Goal: Communication & Community: Answer question/provide support

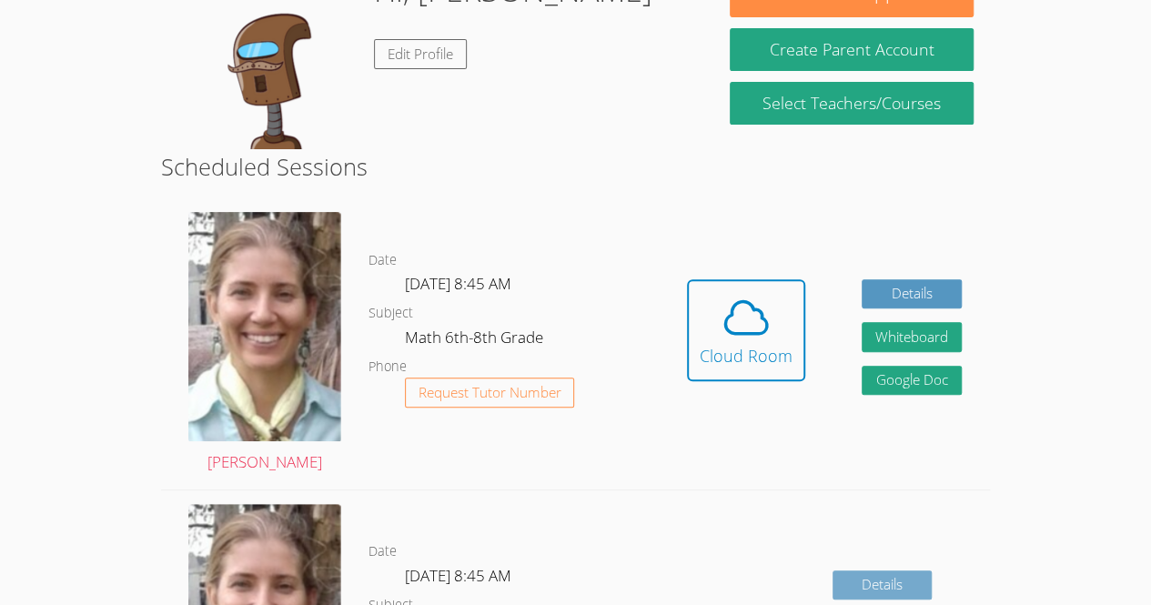
scroll to position [208, 0]
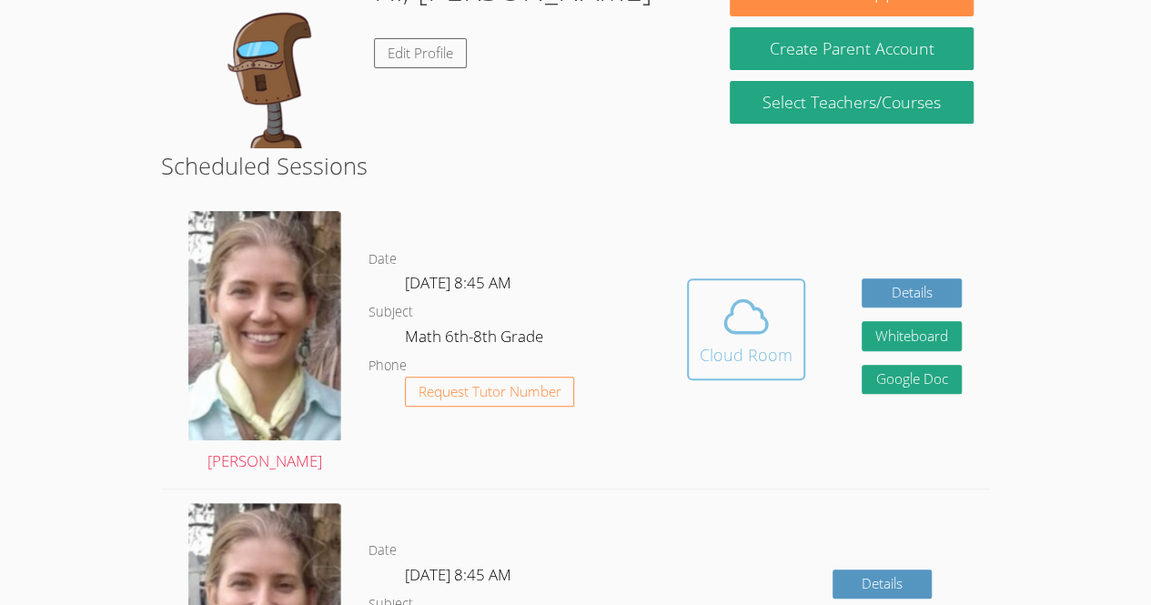
click at [763, 326] on icon at bounding box center [746, 316] width 51 height 51
click at [777, 355] on div "Cloud Room" at bounding box center [746, 354] width 93 height 25
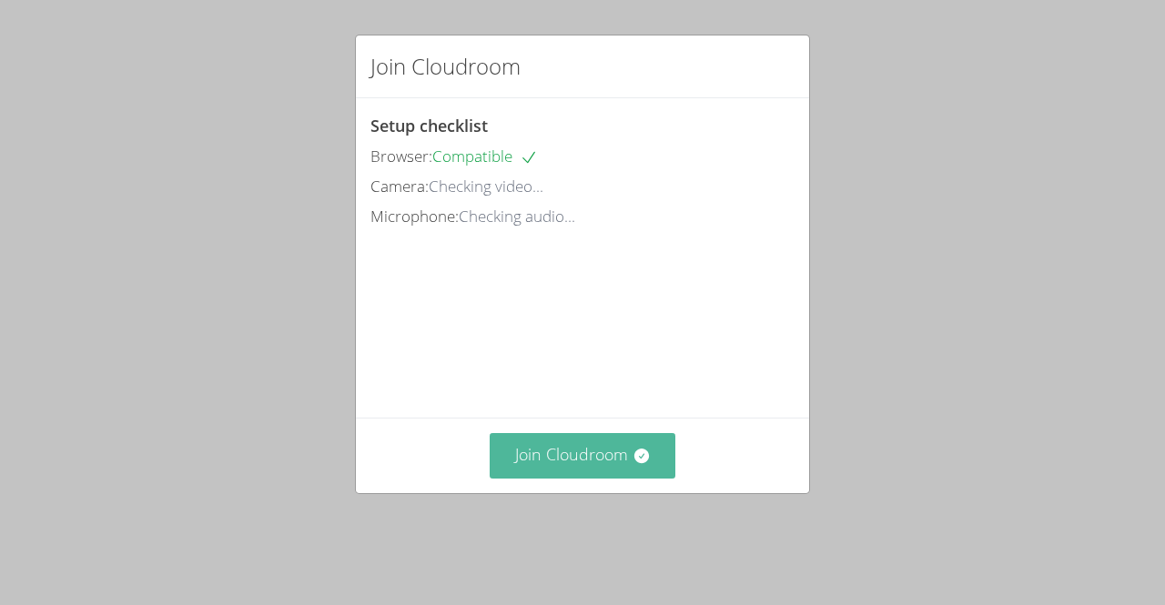
click at [650, 478] on button "Join Cloudroom" at bounding box center [583, 455] width 187 height 45
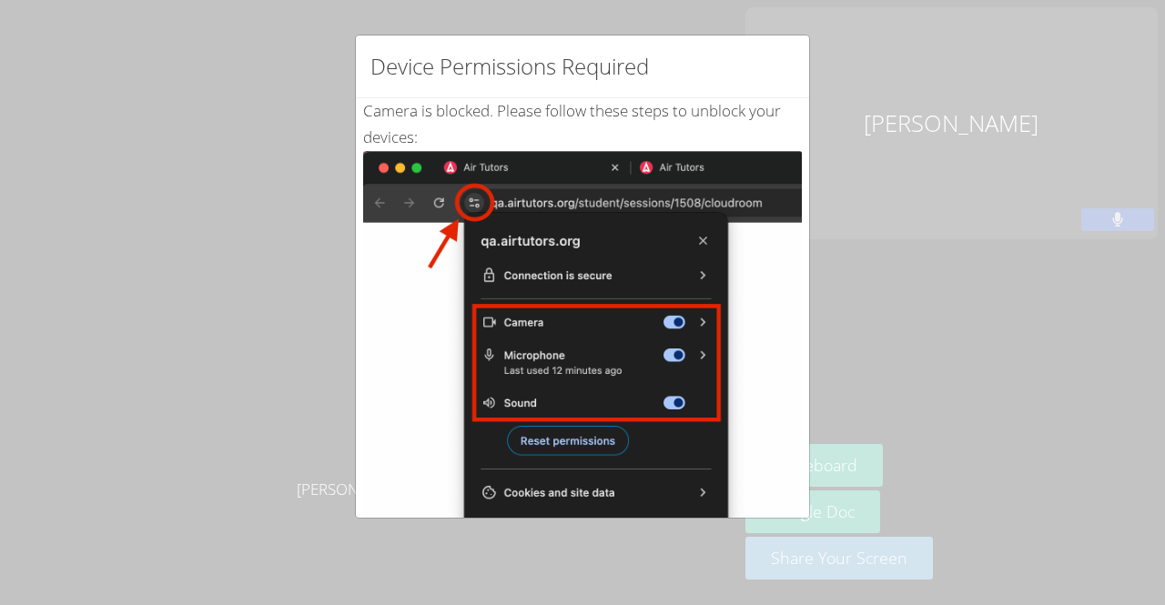
click at [820, 109] on div "Device Permissions Required Camera is blocked . Please follow these steps to un…" at bounding box center [582, 302] width 1165 height 605
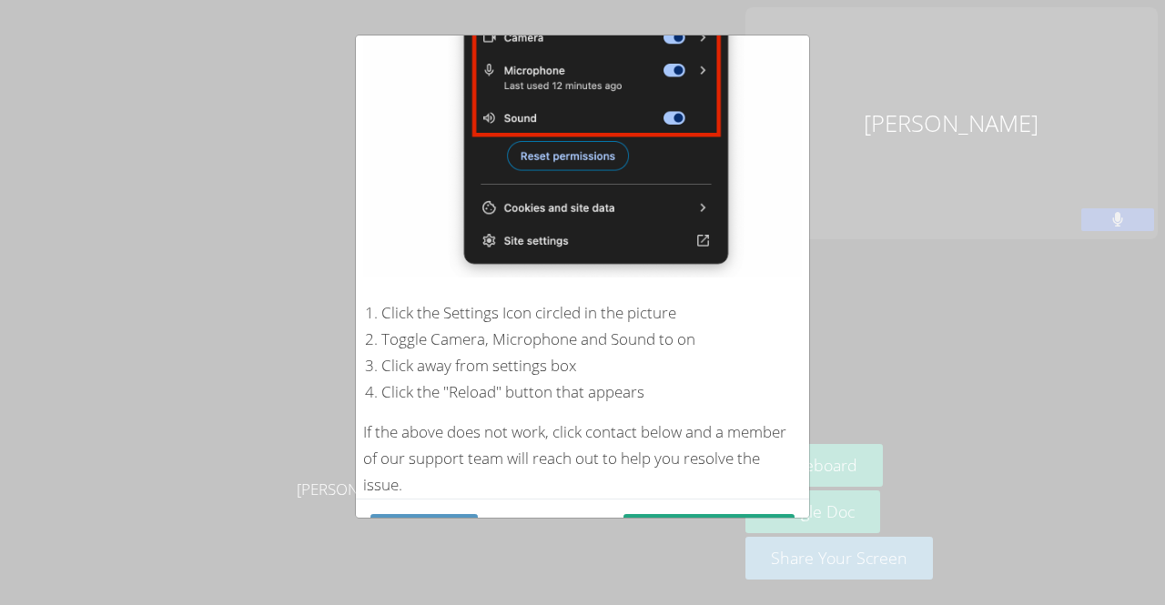
scroll to position [324, 0]
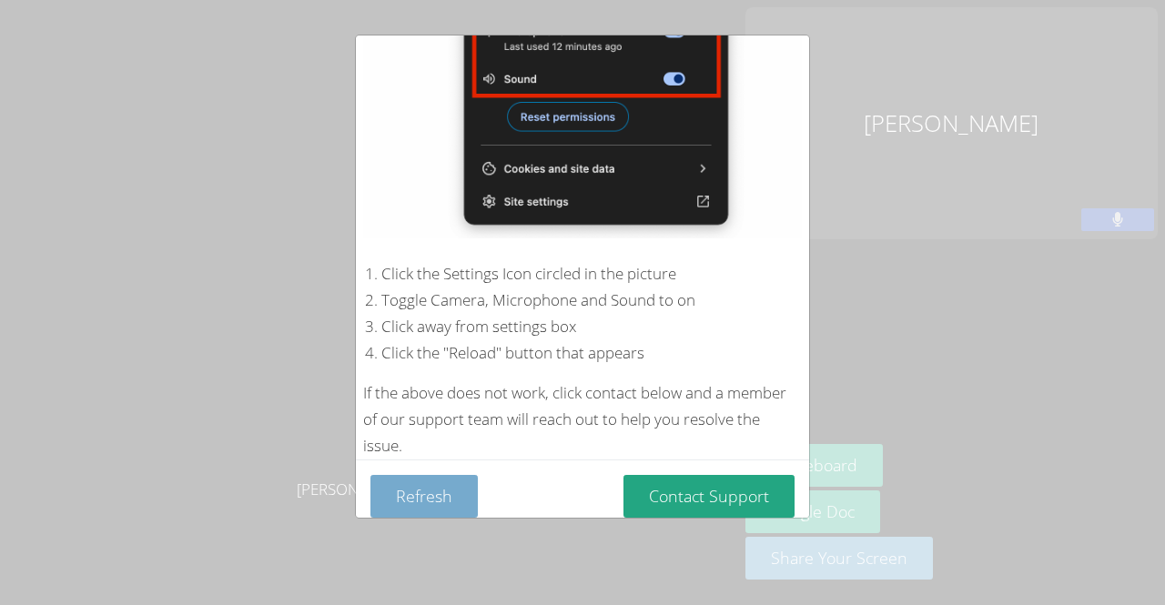
click at [393, 496] on button "Refresh" at bounding box center [423, 496] width 107 height 43
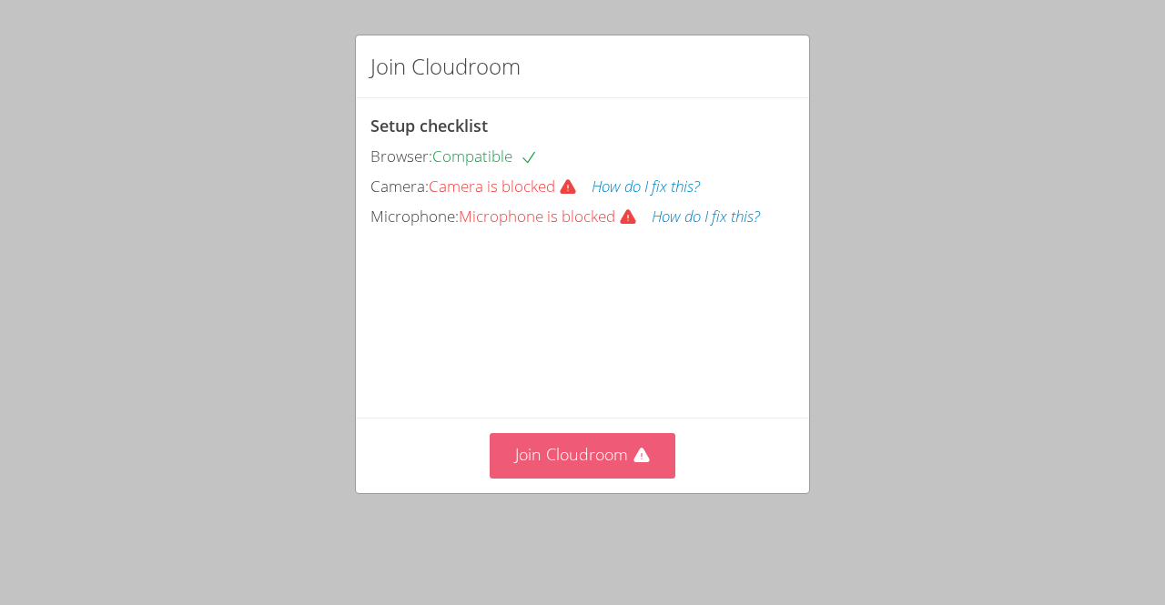
click at [637, 465] on icon at bounding box center [642, 456] width 18 height 18
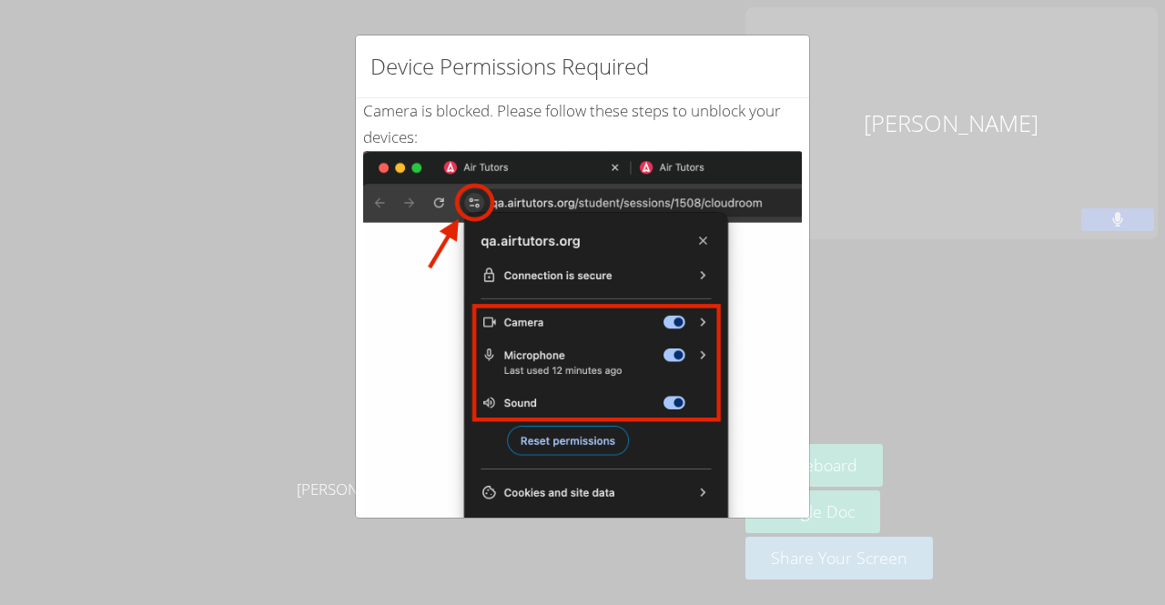
click at [258, 55] on div "Device Permissions Required Camera is blocked . Please follow these steps to un…" at bounding box center [582, 302] width 1165 height 605
click at [275, 122] on div "Device Permissions Required Camera is blocked . Please follow these steps to un…" at bounding box center [582, 302] width 1165 height 605
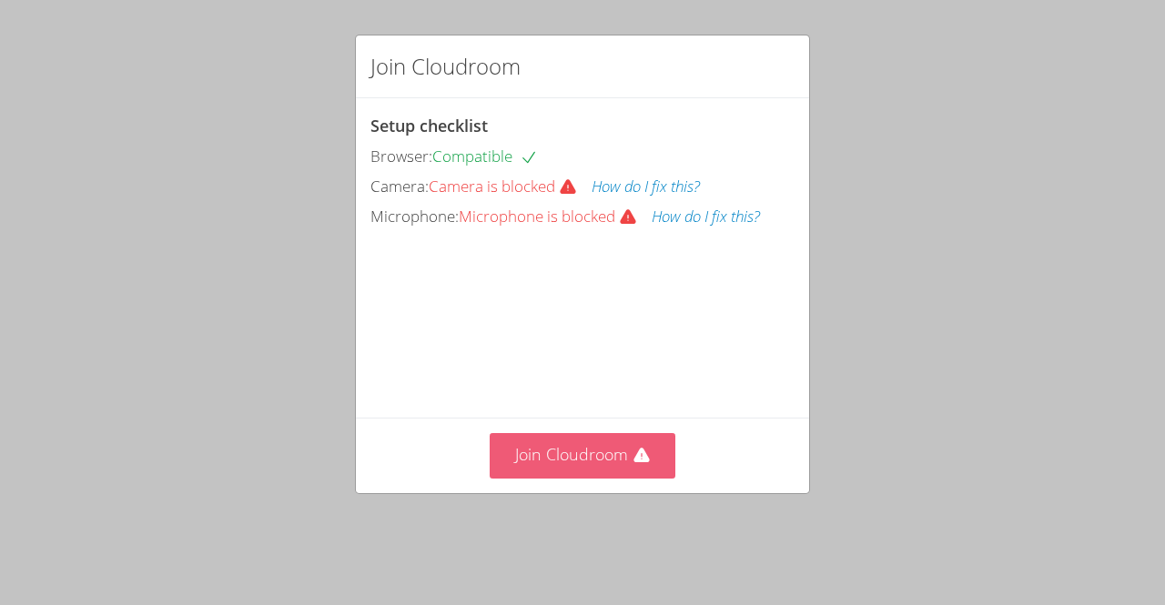
click at [579, 478] on button "Join Cloudroom" at bounding box center [583, 455] width 187 height 45
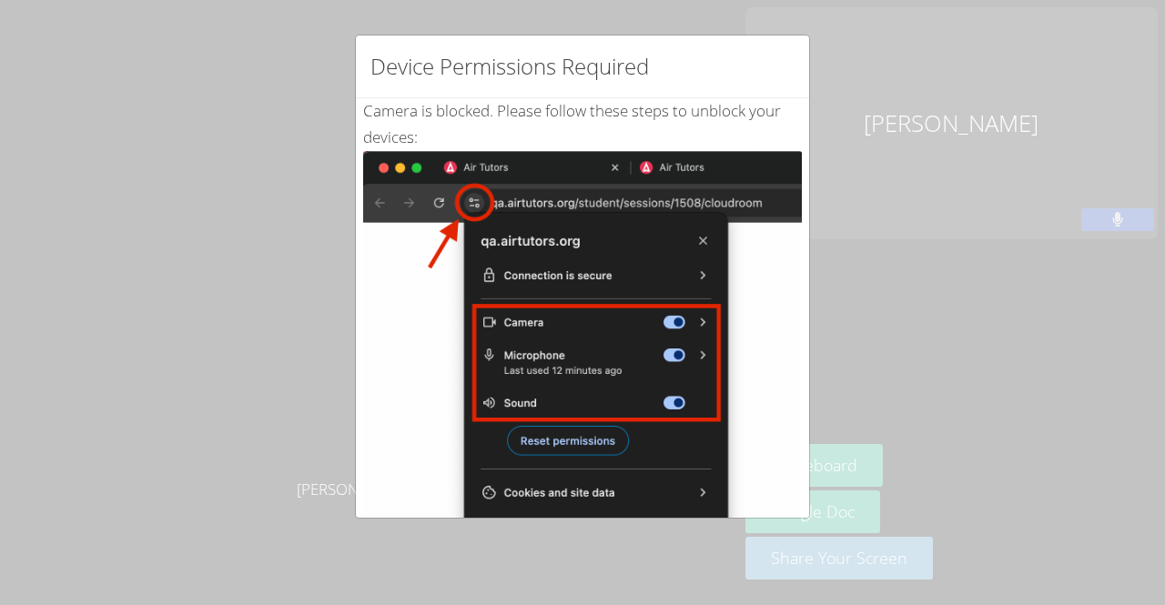
scroll to position [324, 0]
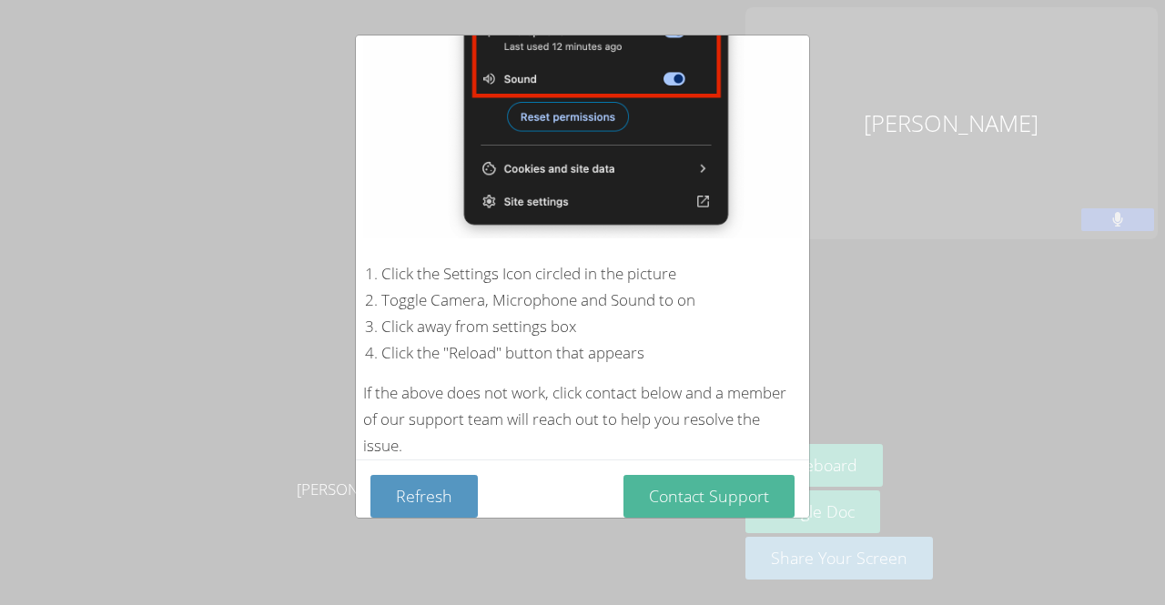
click at [715, 484] on button "Contact Support" at bounding box center [709, 496] width 171 height 43
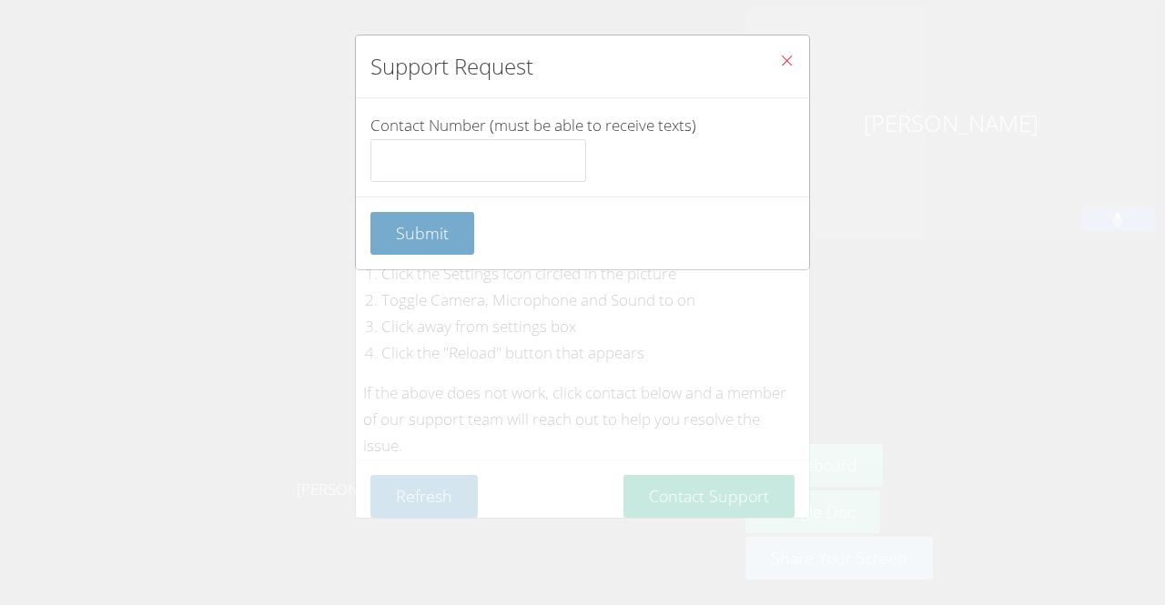
click at [393, 229] on button "Submit" at bounding box center [422, 233] width 104 height 43
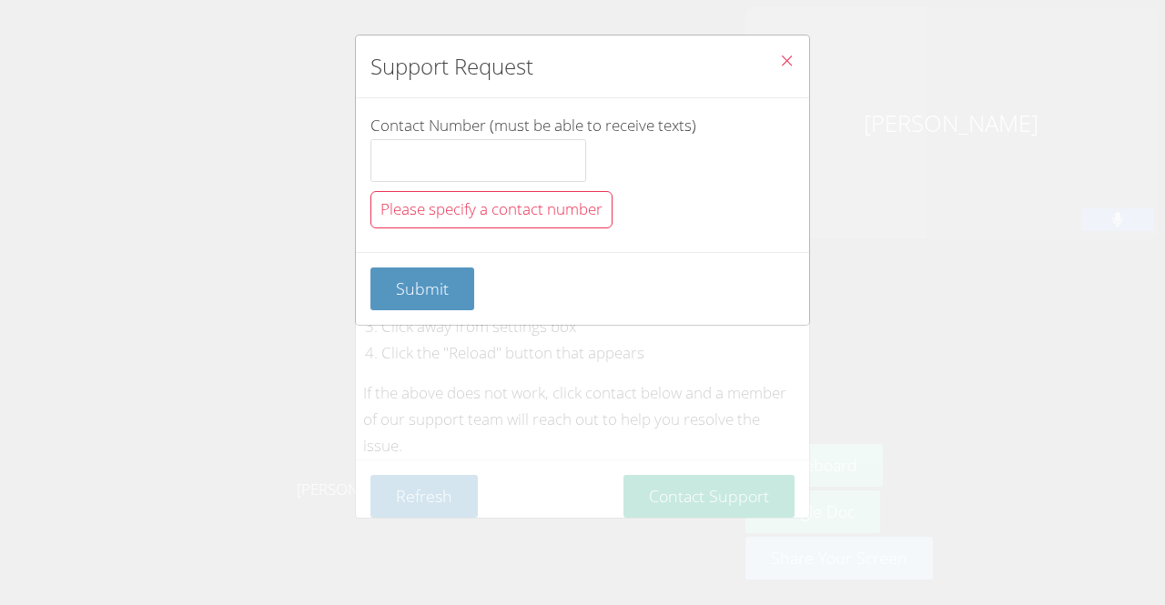
click at [779, 71] on span "Close" at bounding box center [786, 62] width 15 height 21
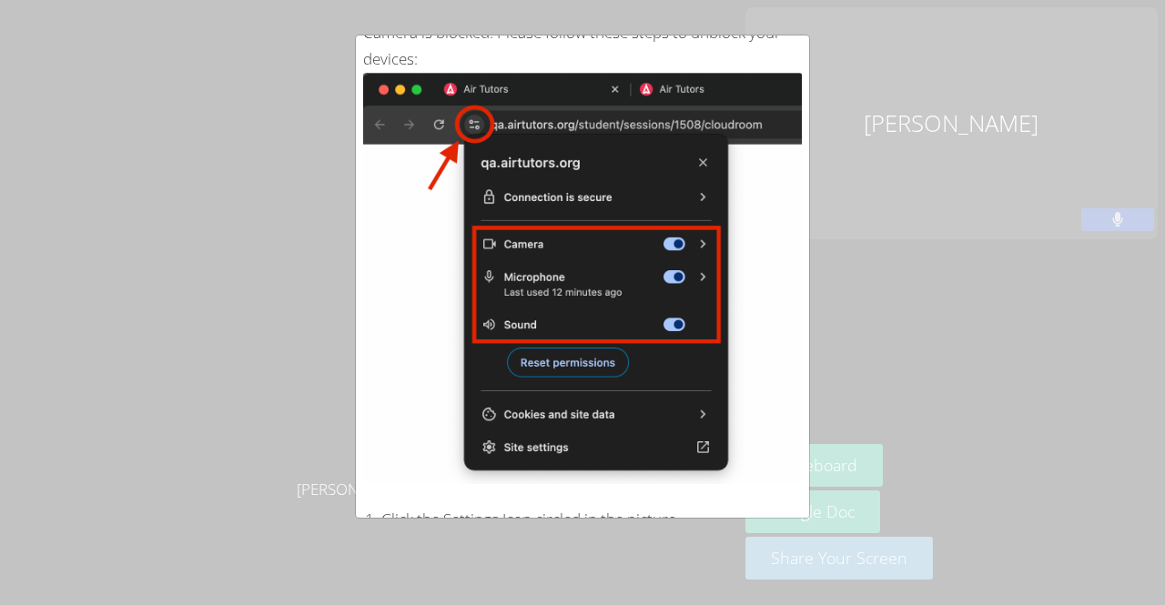
scroll to position [77, 0]
click at [220, 92] on div "Device Permissions Required Camera is blocked . Please follow these steps to un…" at bounding box center [582, 302] width 1165 height 605
click at [472, 130] on img at bounding box center [582, 279] width 439 height 411
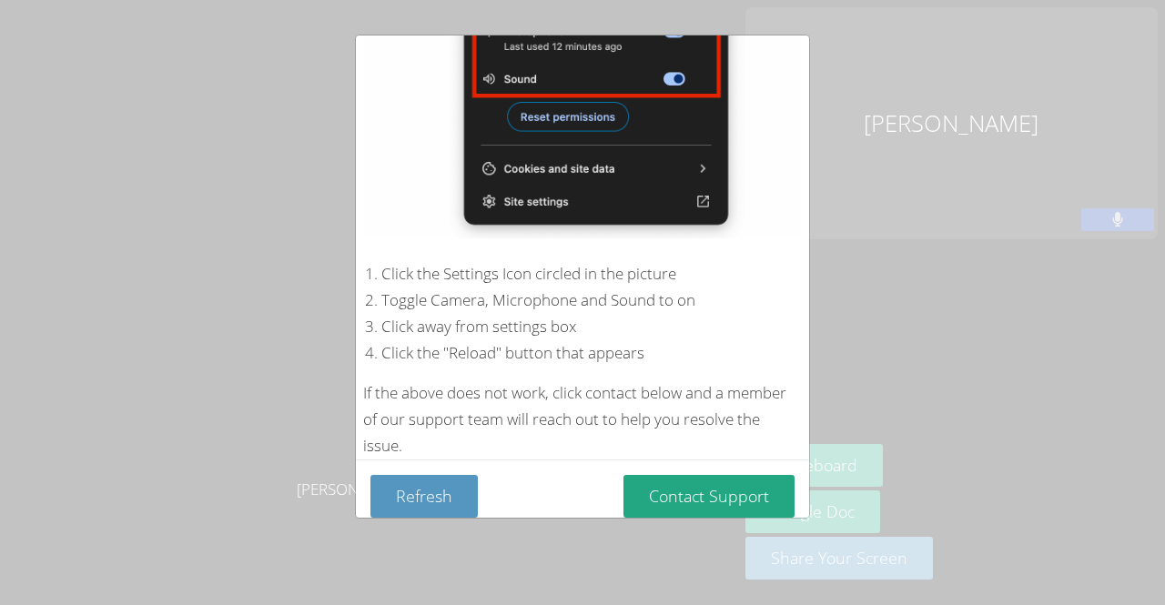
scroll to position [0, 0]
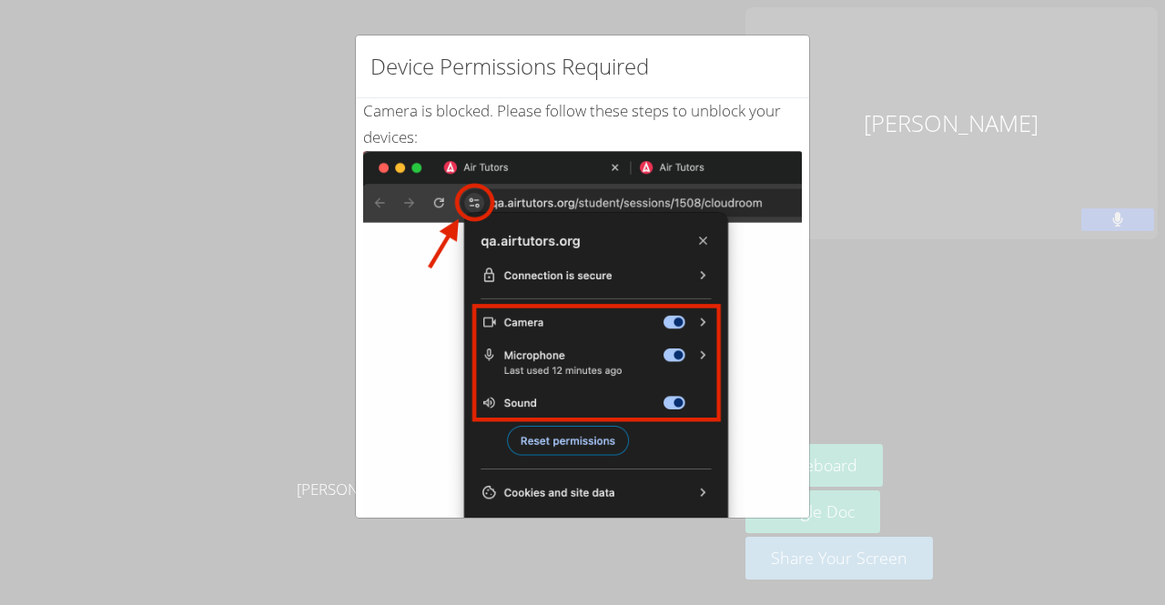
click at [477, 198] on img at bounding box center [582, 356] width 439 height 411
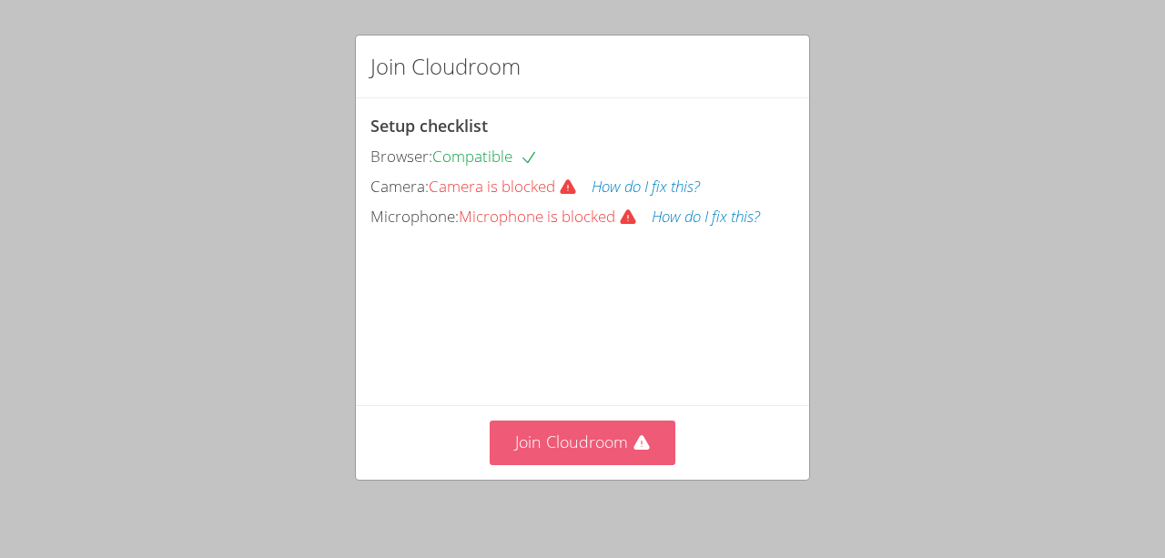
drag, startPoint x: 600, startPoint y: 493, endPoint x: 600, endPoint y: 446, distance: 47.3
click at [600, 446] on button "Join Cloudroom" at bounding box center [583, 443] width 187 height 45
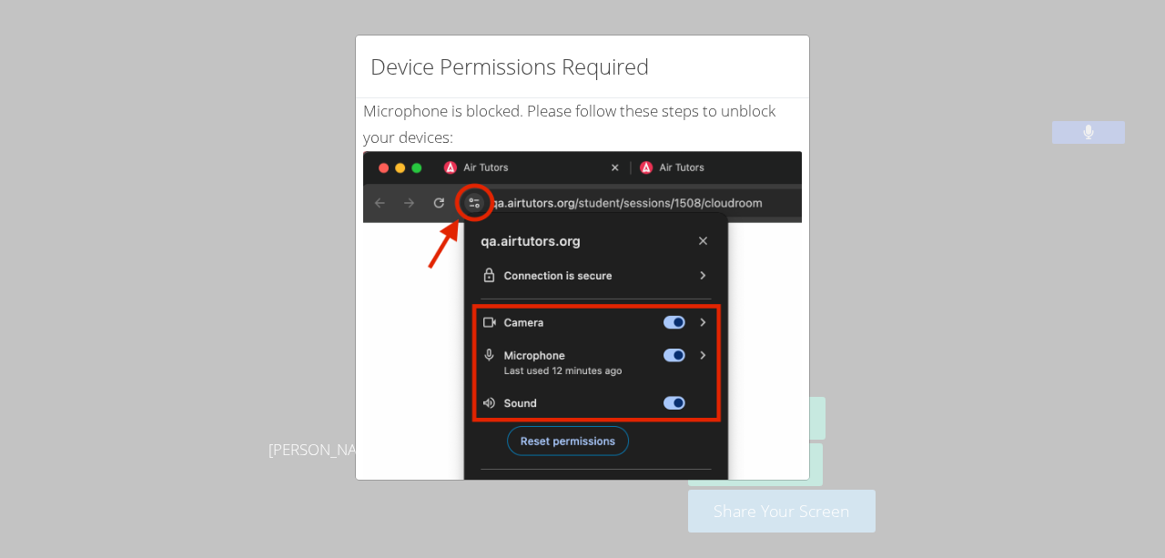
click at [479, 209] on img at bounding box center [582, 356] width 439 height 411
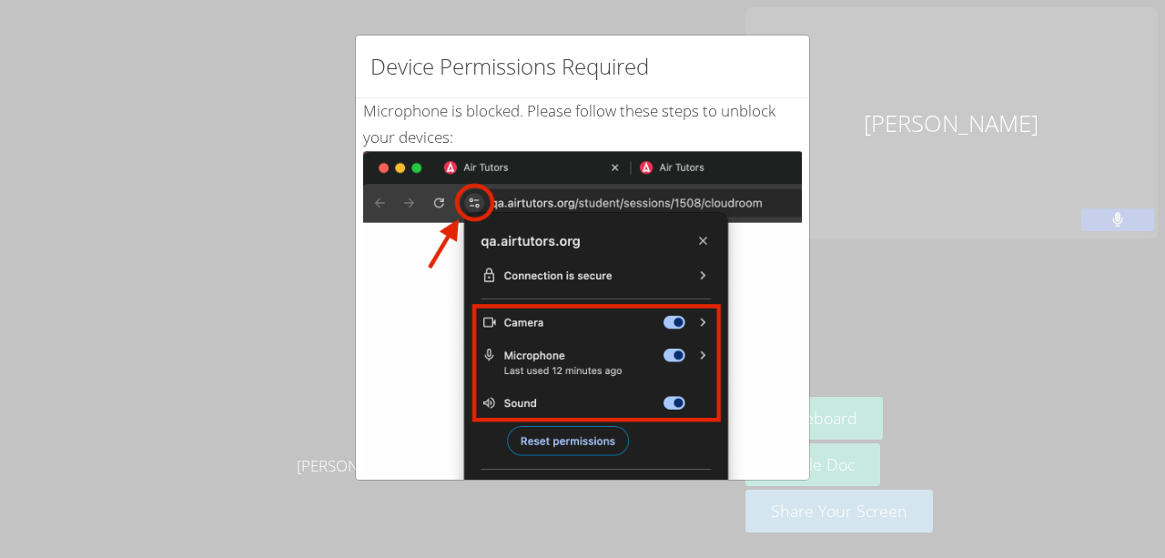
drag, startPoint x: 771, startPoint y: 307, endPoint x: 728, endPoint y: 17, distance: 292.6
drag, startPoint x: 728, startPoint y: 17, endPoint x: 628, endPoint y: 249, distance: 252.8
click at [628, 249] on img at bounding box center [582, 356] width 439 height 411
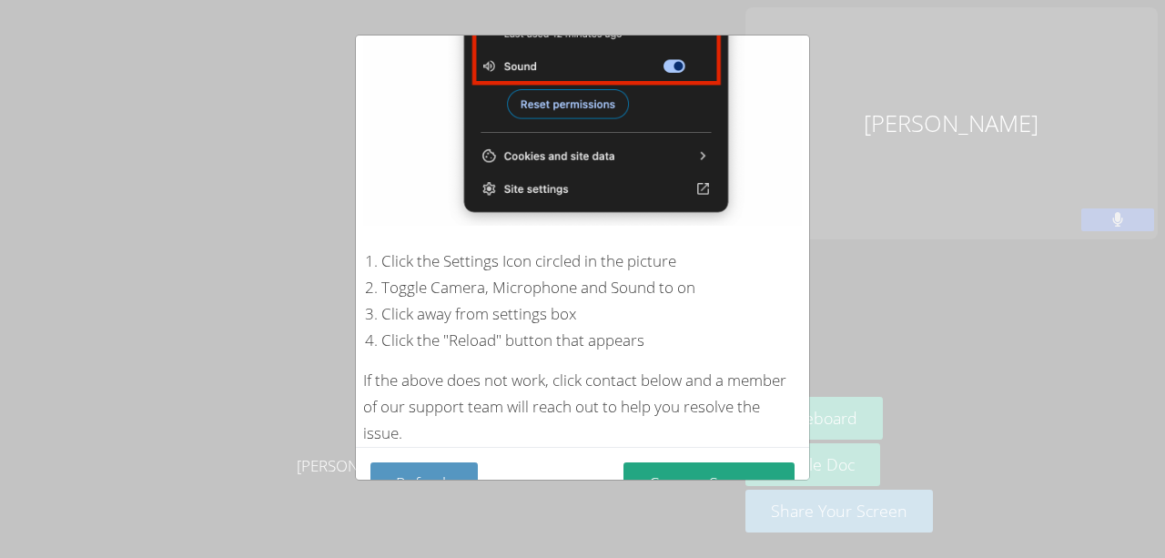
scroll to position [361, 0]
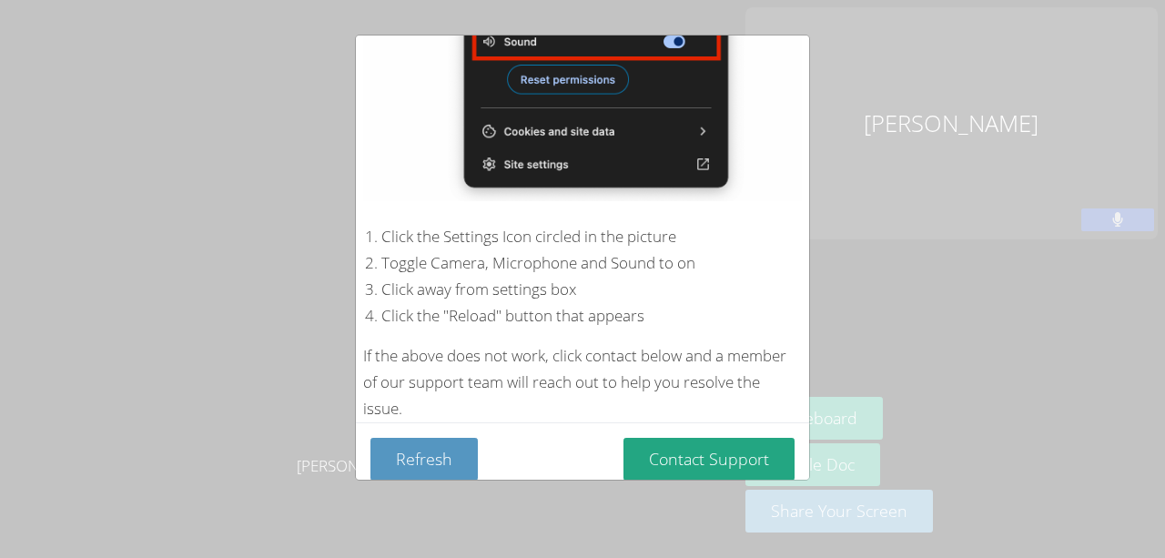
click at [819, 405] on div "Device Permissions Required Microphone is blocked . Please follow these steps t…" at bounding box center [582, 279] width 1165 height 558
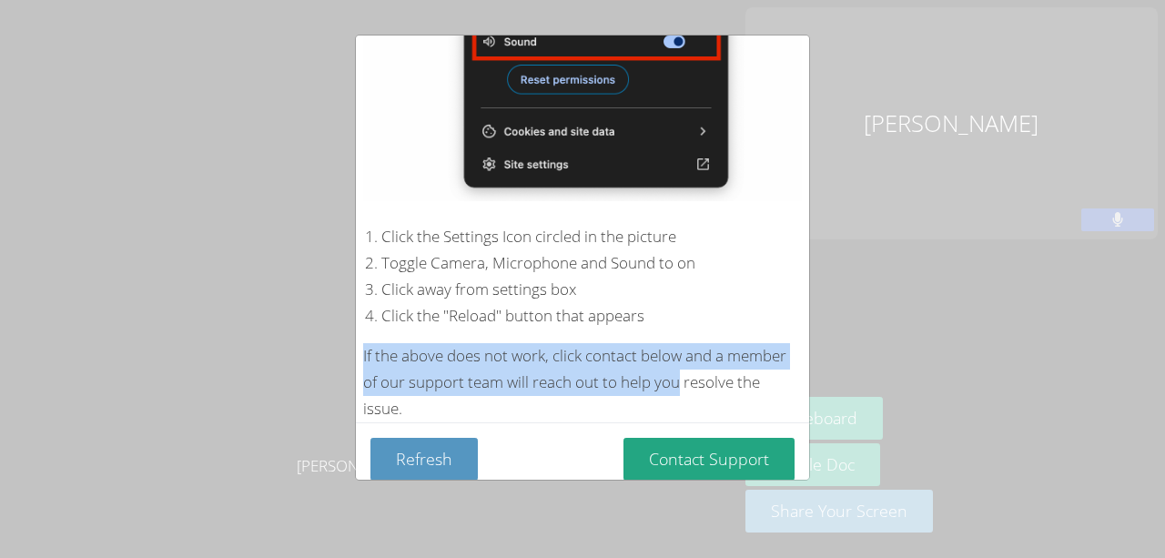
drag, startPoint x: 792, startPoint y: 375, endPoint x: 777, endPoint y: 294, distance: 82.3
click at [777, 294] on div "Microphone is blocked . Please follow these steps to unblock your devices: Clic…" at bounding box center [582, 79] width 453 height 685
click at [877, 319] on div "Device Permissions Required Microphone is blocked . Please follow these steps t…" at bounding box center [582, 279] width 1165 height 558
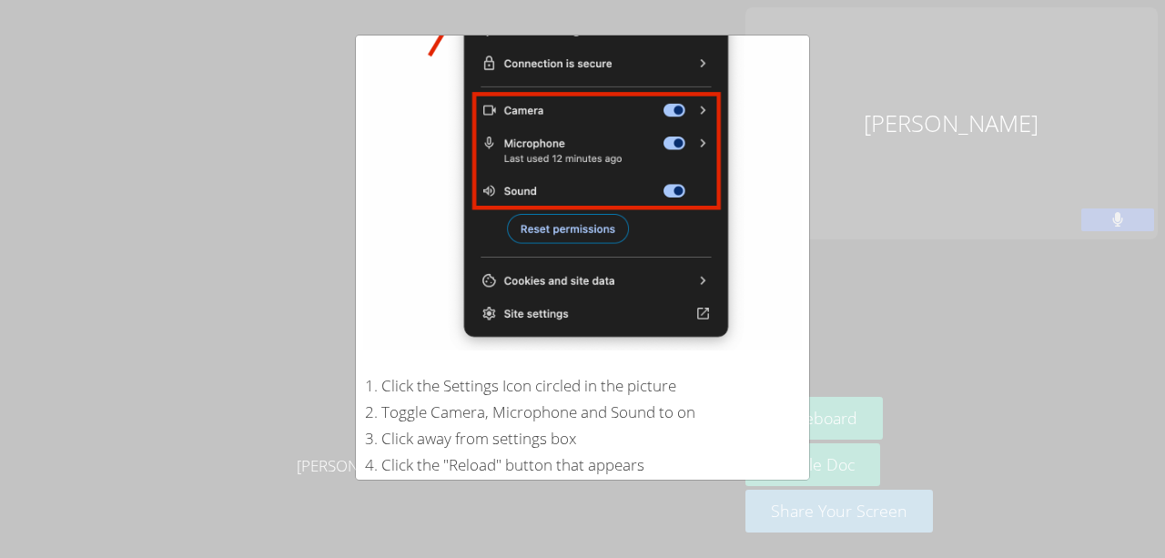
scroll to position [185, 0]
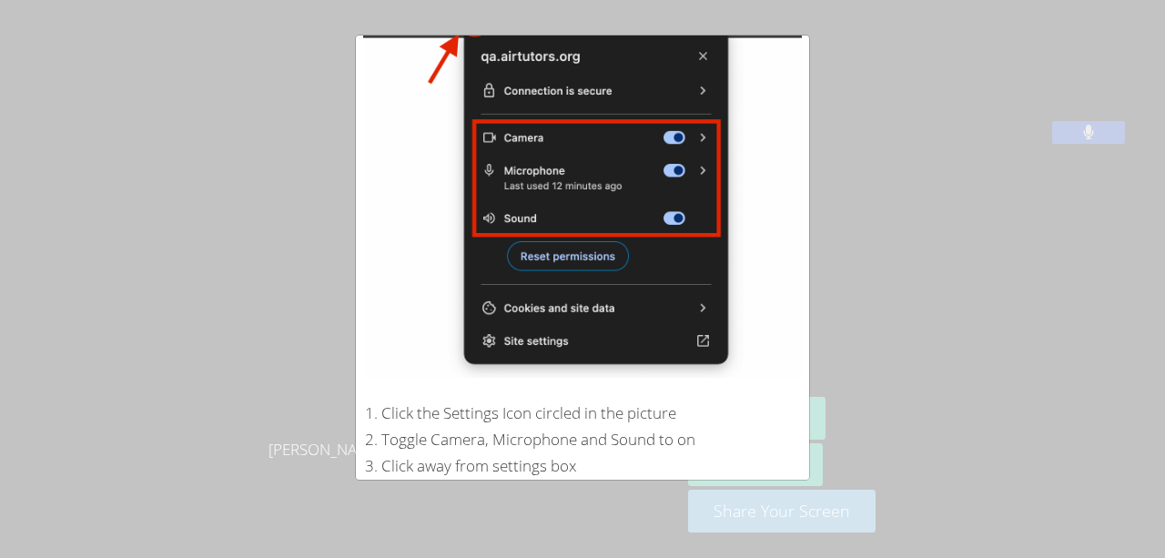
click at [695, 52] on img at bounding box center [582, 171] width 439 height 411
click at [696, 52] on img at bounding box center [582, 171] width 439 height 411
click at [297, 91] on div "Device Permissions Required Microphone is blocked . Please follow these steps t…" at bounding box center [582, 279] width 1165 height 558
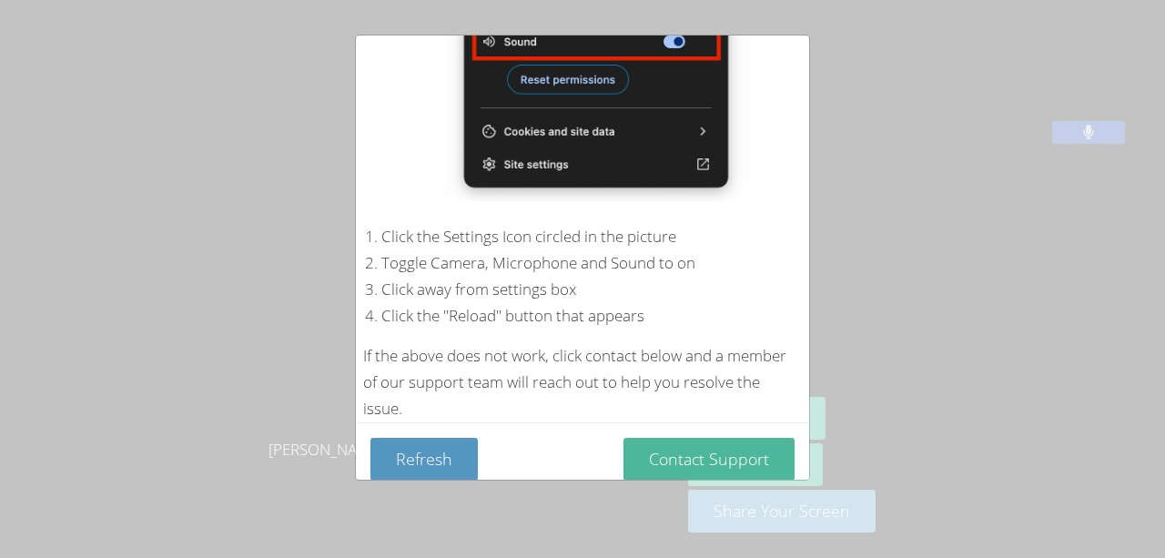
click at [705, 443] on button "Contact Support" at bounding box center [709, 459] width 171 height 43
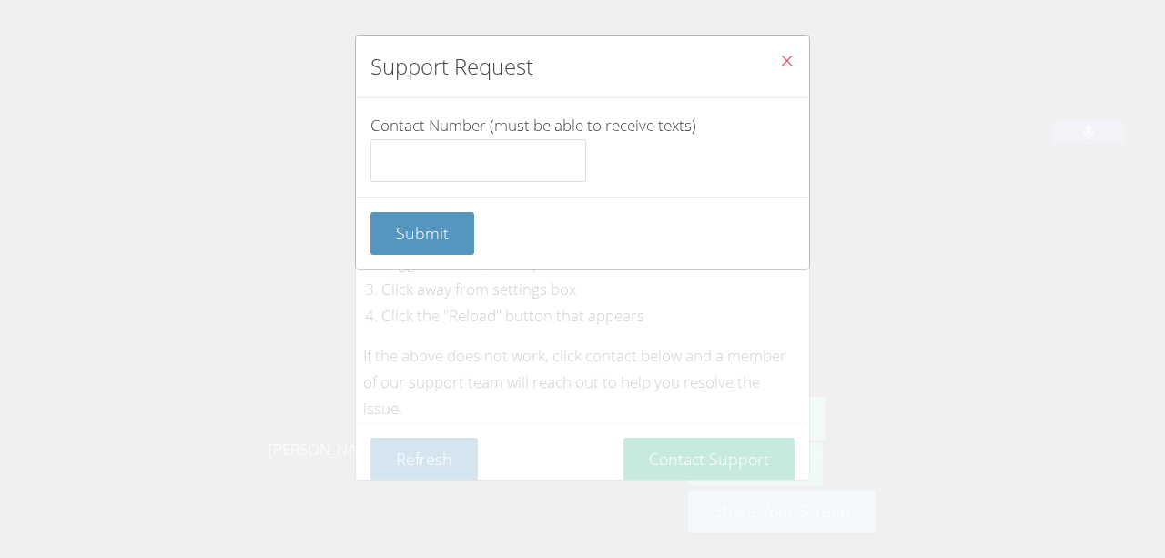
click at [779, 59] on icon "Close" at bounding box center [786, 60] width 15 height 15
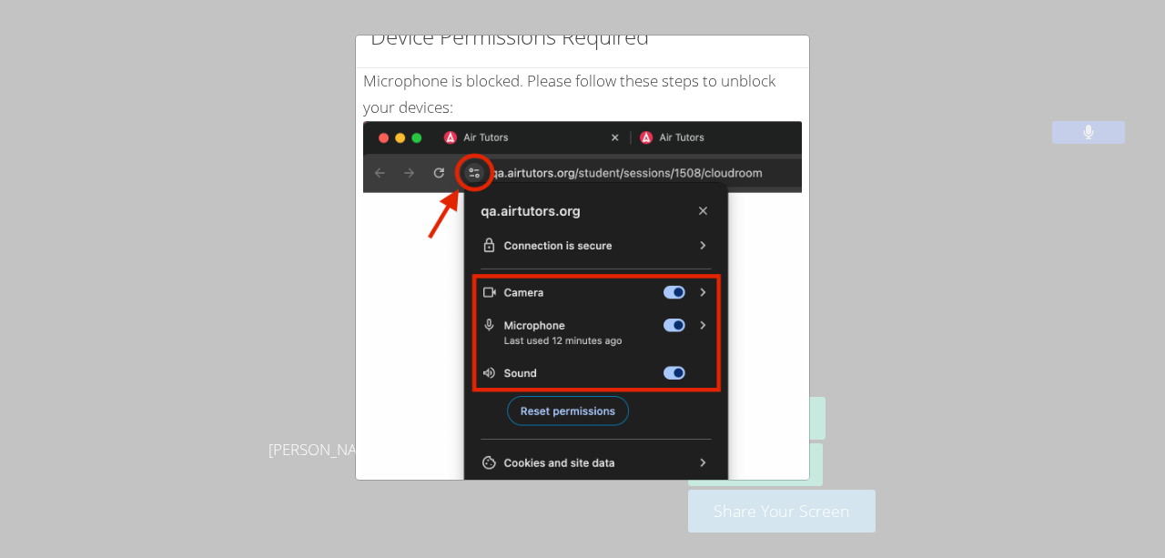
scroll to position [0, 0]
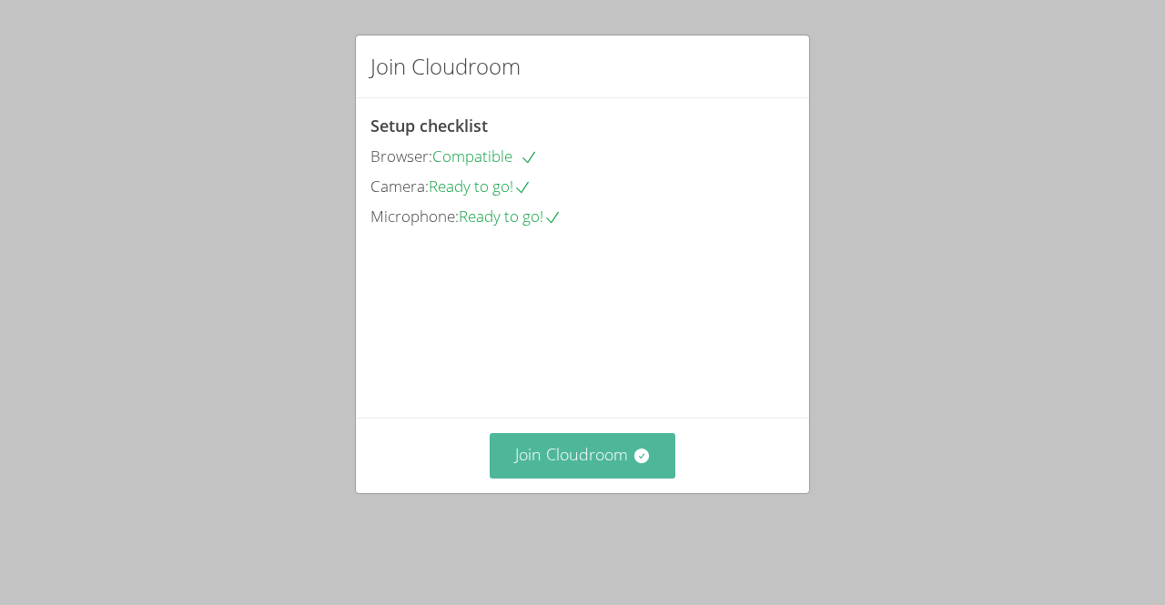
click at [552, 478] on button "Join Cloudroom" at bounding box center [583, 455] width 187 height 45
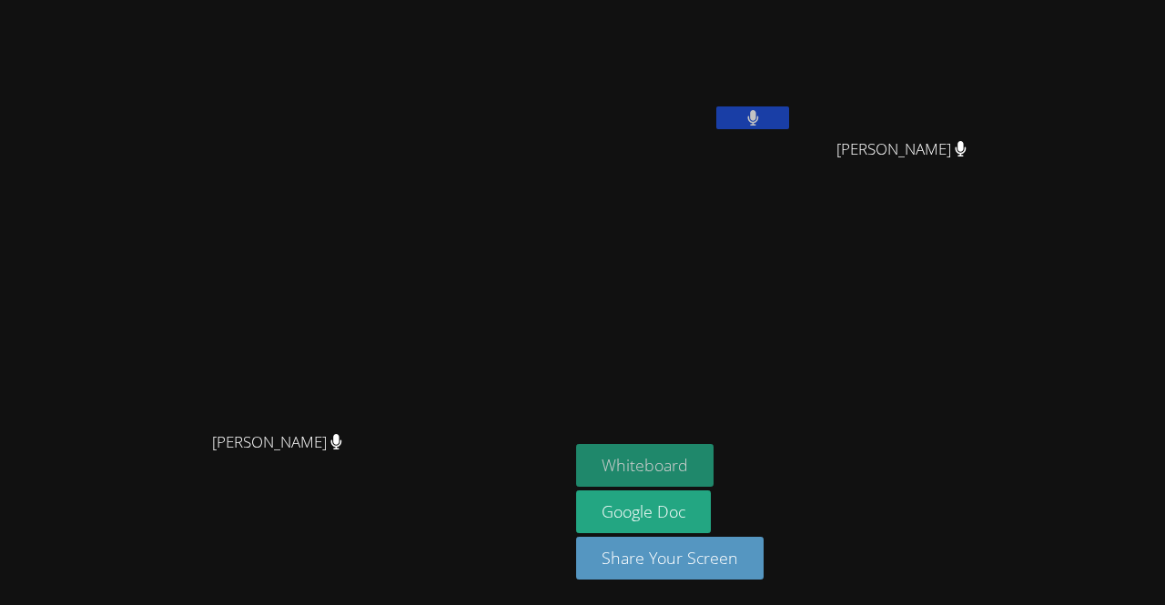
click at [714, 469] on button "Whiteboard" at bounding box center [644, 465] width 137 height 43
click at [714, 482] on button "Whiteboard" at bounding box center [644, 465] width 137 height 43
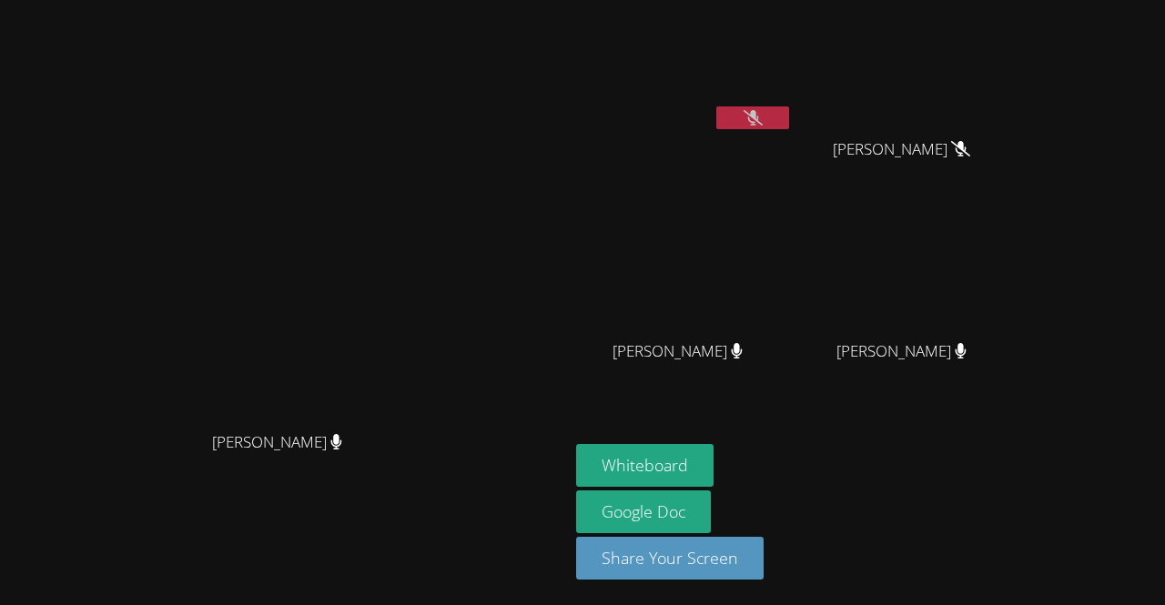
click at [763, 110] on icon at bounding box center [753, 117] width 19 height 15
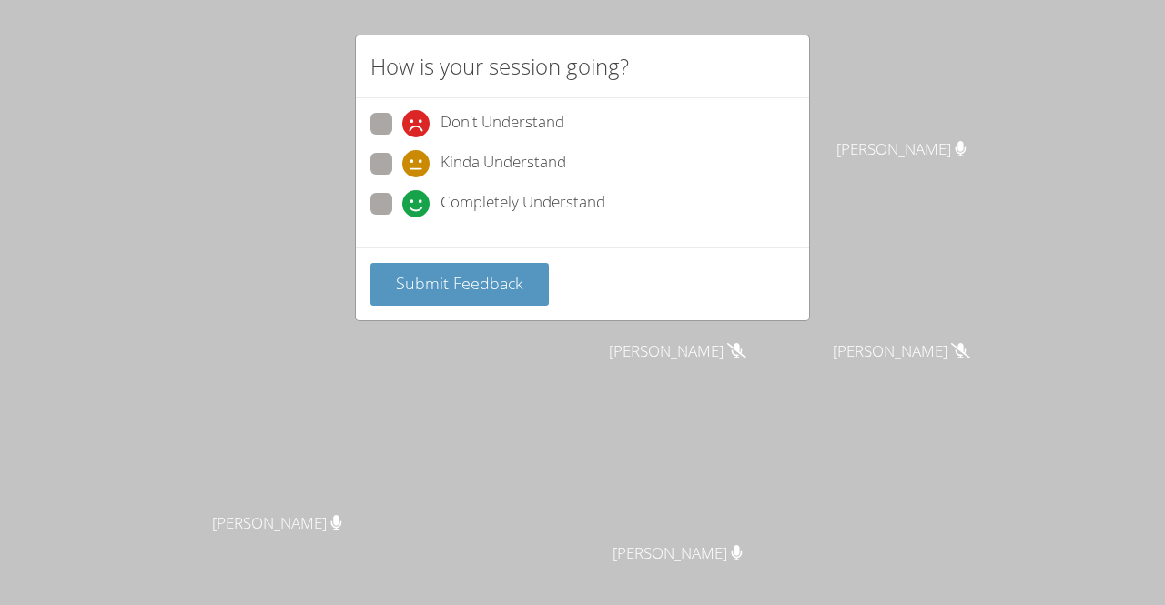
click at [639, 290] on div "Submit Feedback" at bounding box center [582, 284] width 424 height 43
click at [475, 205] on span "Completely Understand" at bounding box center [523, 203] width 165 height 27
click at [418, 205] on input "Completely Understand" at bounding box center [409, 200] width 15 height 15
radio input "true"
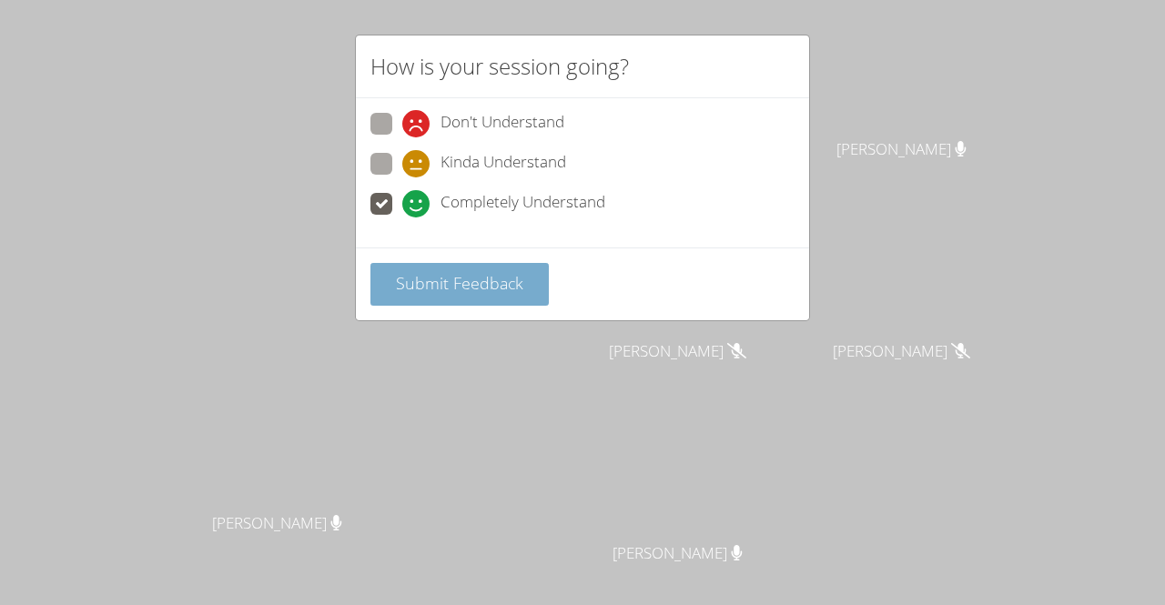
click at [491, 283] on span "Submit Feedback" at bounding box center [459, 283] width 127 height 22
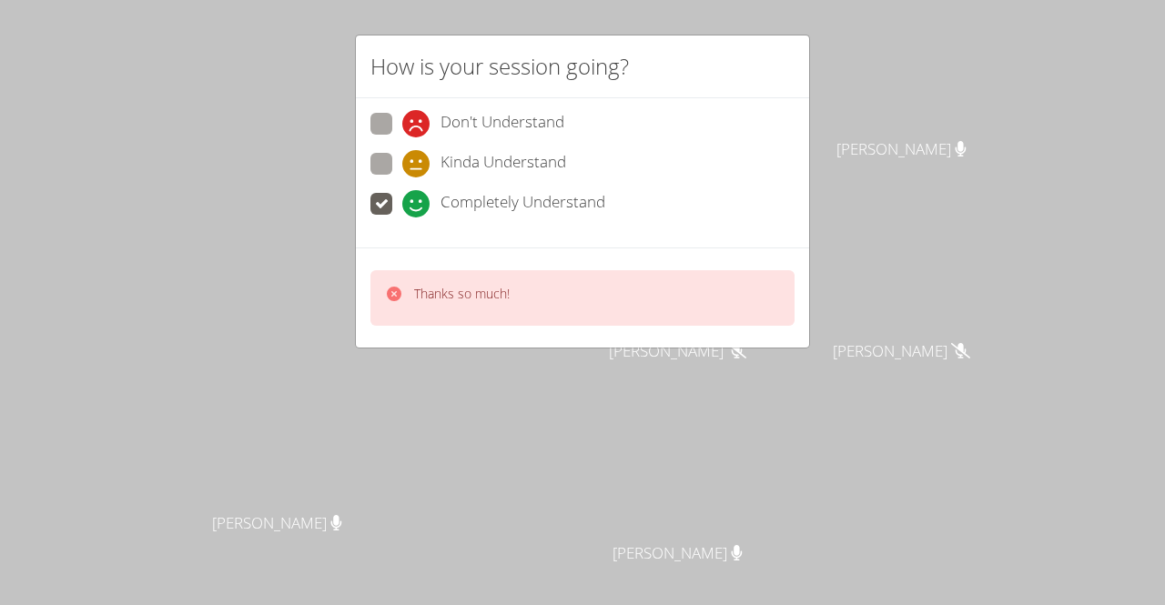
click at [467, 161] on span "Kinda Understand" at bounding box center [504, 163] width 126 height 27
click at [418, 161] on input "Kinda Understand" at bounding box center [409, 160] width 15 height 15
radio input "true"
click at [472, 128] on span "Don't Understand" at bounding box center [503, 123] width 124 height 27
click at [418, 128] on input "Don't Understand" at bounding box center [409, 120] width 15 height 15
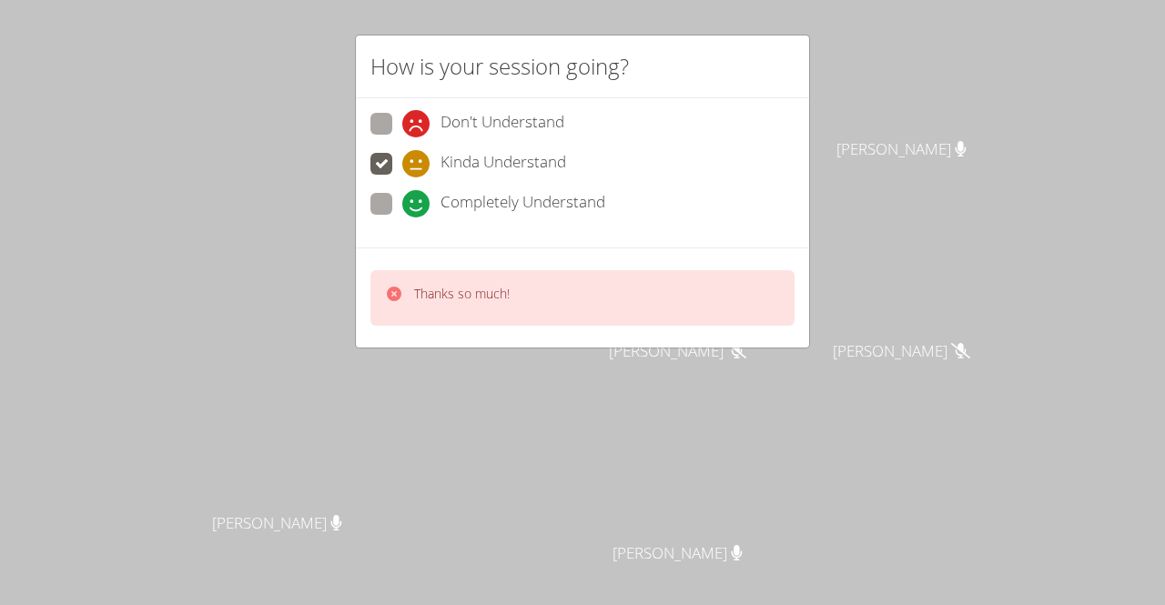
radio input "true"
click at [455, 191] on span "Completely Understand" at bounding box center [523, 203] width 165 height 27
click at [418, 193] on input "Completely Understand" at bounding box center [409, 200] width 15 height 15
radio input "true"
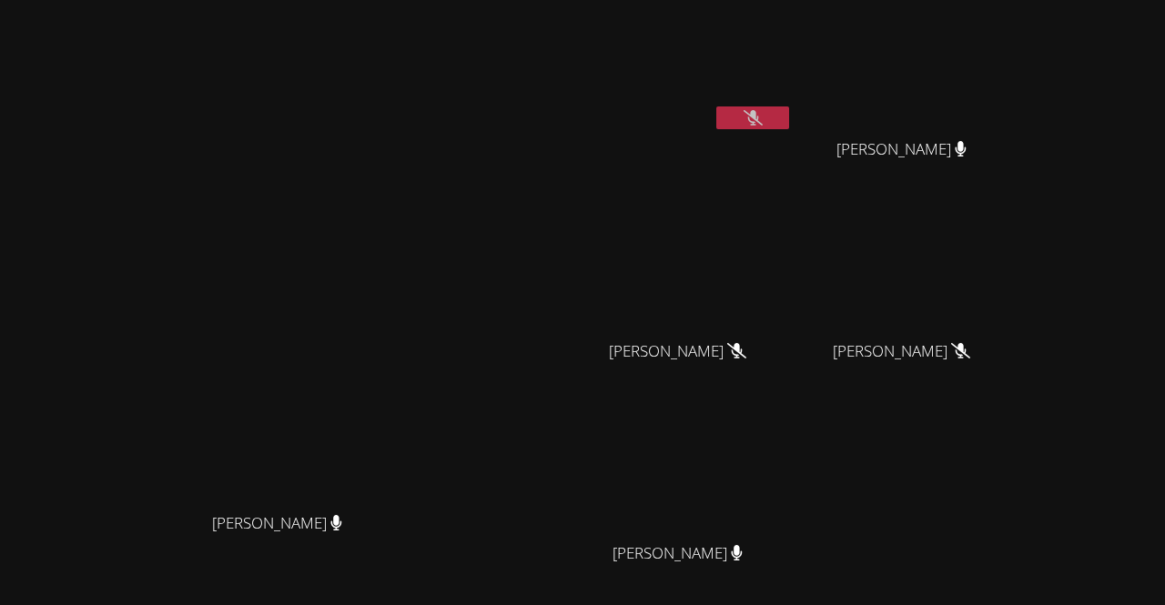
click at [421, 276] on video at bounding box center [284, 347] width 273 height 312
click at [763, 119] on icon at bounding box center [753, 117] width 19 height 15
click at [789, 119] on button at bounding box center [752, 117] width 73 height 23
click at [789, 107] on button at bounding box center [752, 117] width 73 height 23
